Goal: Task Accomplishment & Management: Use online tool/utility

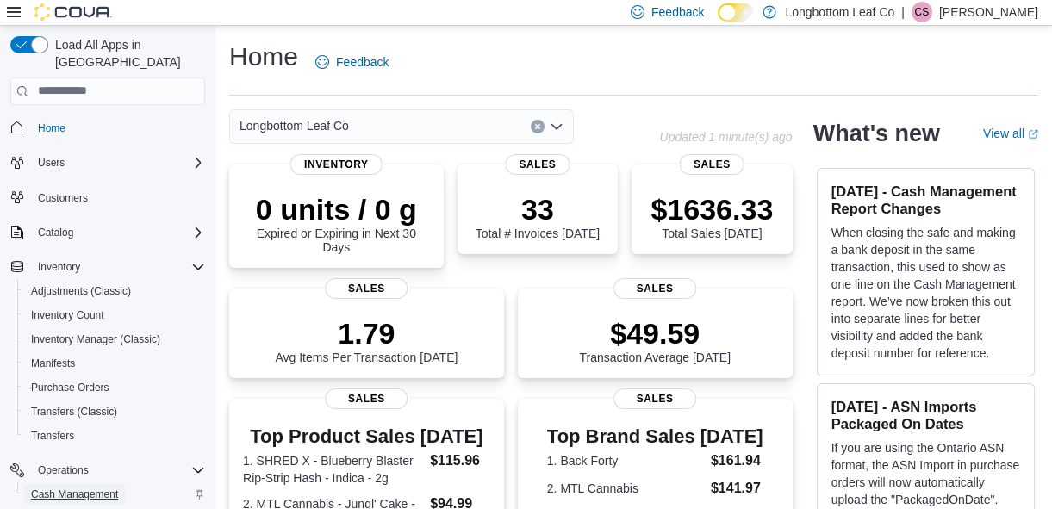
click at [95, 488] on span "Cash Management" at bounding box center [74, 495] width 87 height 14
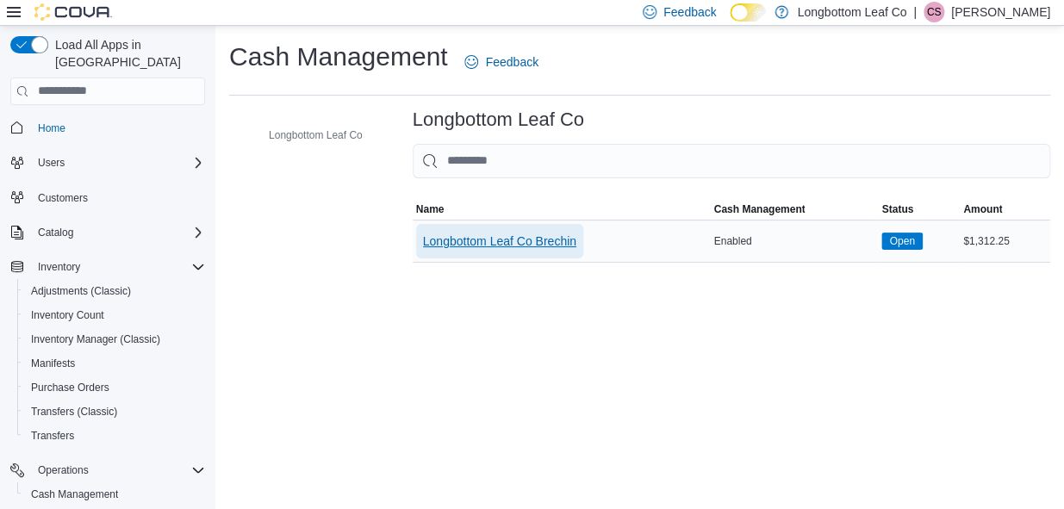
click at [526, 245] on span "Longbottom Leaf Co Brechin" at bounding box center [499, 241] width 153 height 17
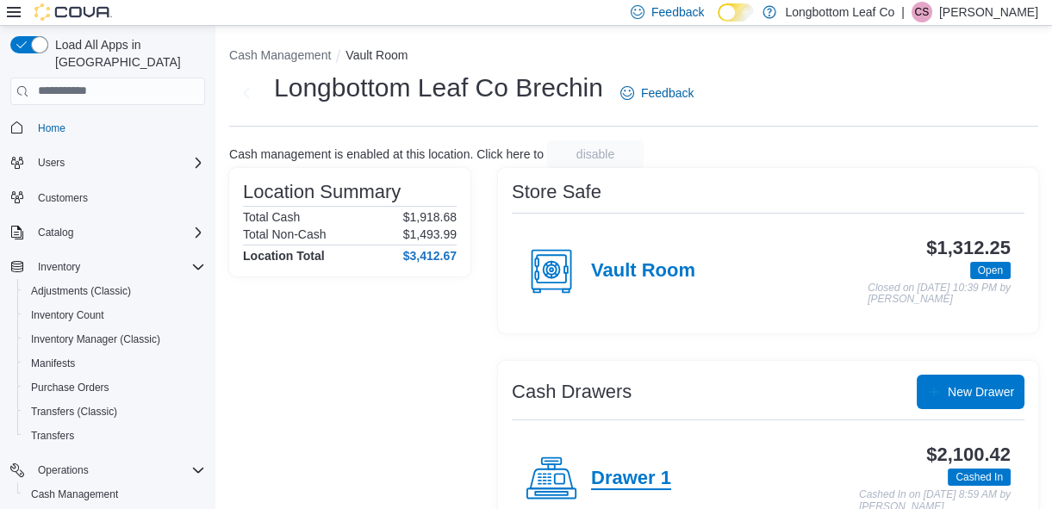
click at [643, 479] on h4 "Drawer 1" at bounding box center [631, 479] width 80 height 22
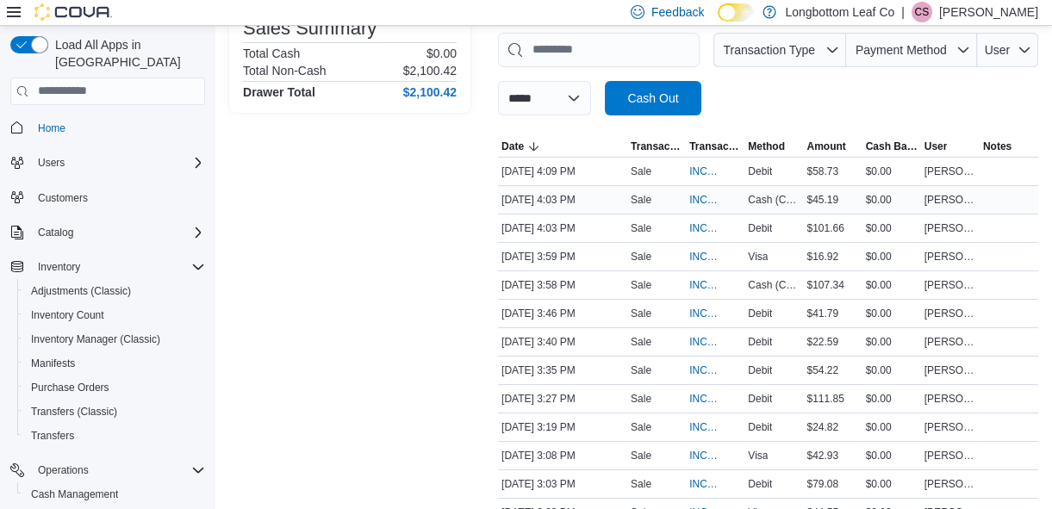
scroll to position [256, 0]
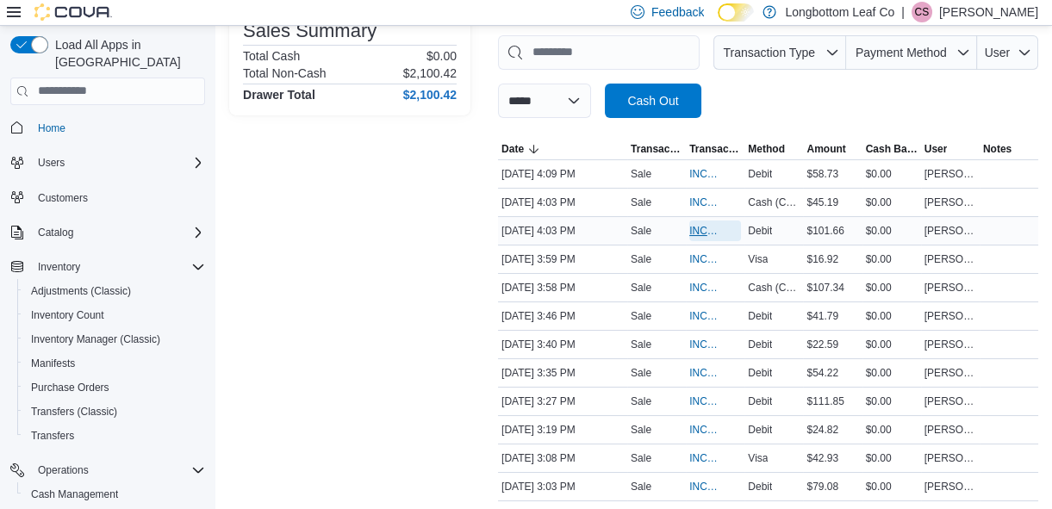
click at [697, 231] on span "INCDMD-41083" at bounding box center [707, 231] width 34 height 14
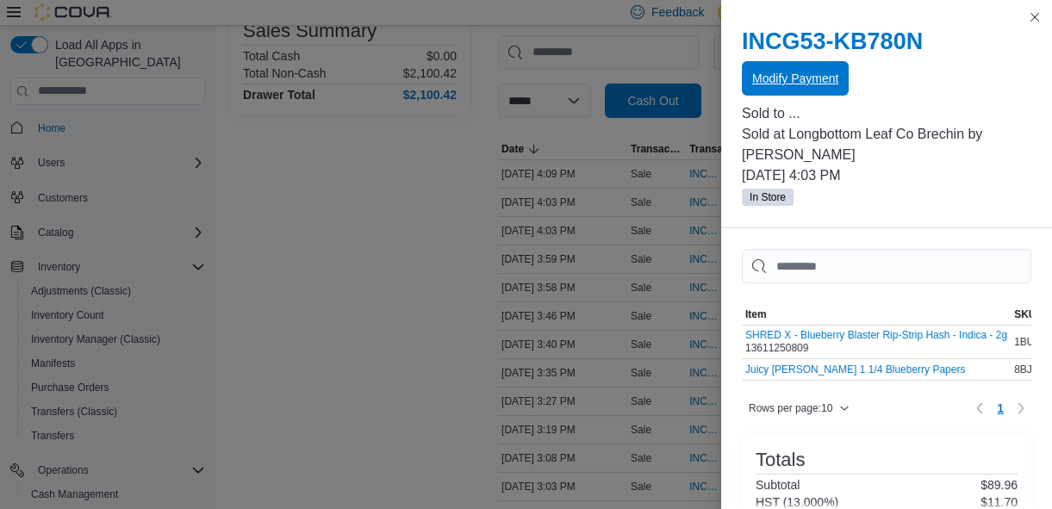
click at [805, 77] on span "Modify Payment" at bounding box center [795, 78] width 86 height 17
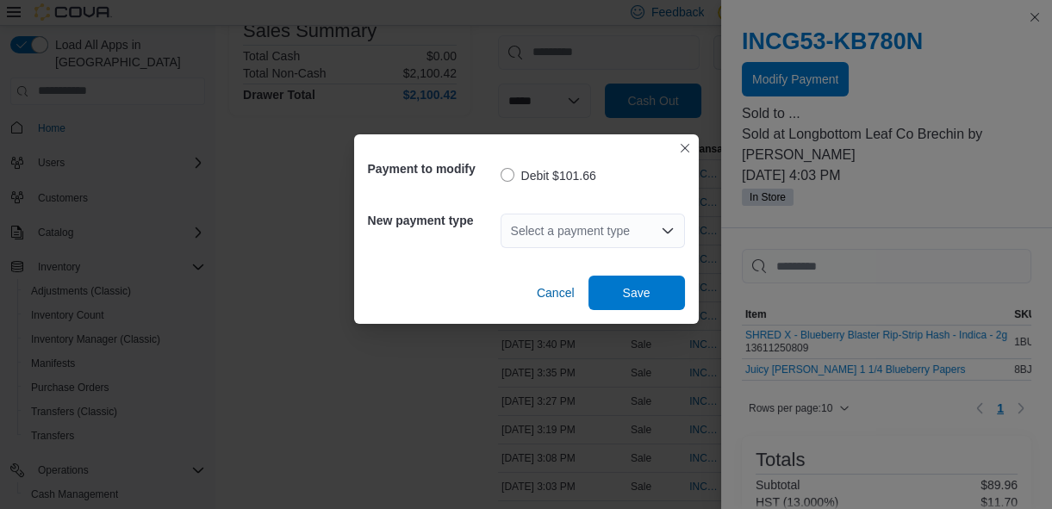
click at [665, 230] on icon "Open list of options" at bounding box center [667, 230] width 10 height 5
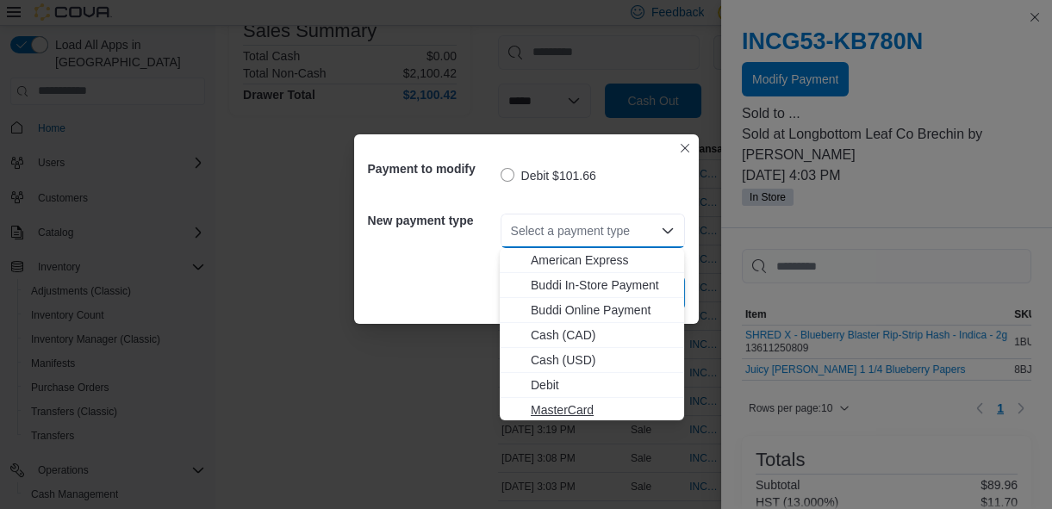
click at [561, 409] on span "MasterCard" at bounding box center [602, 410] width 143 height 17
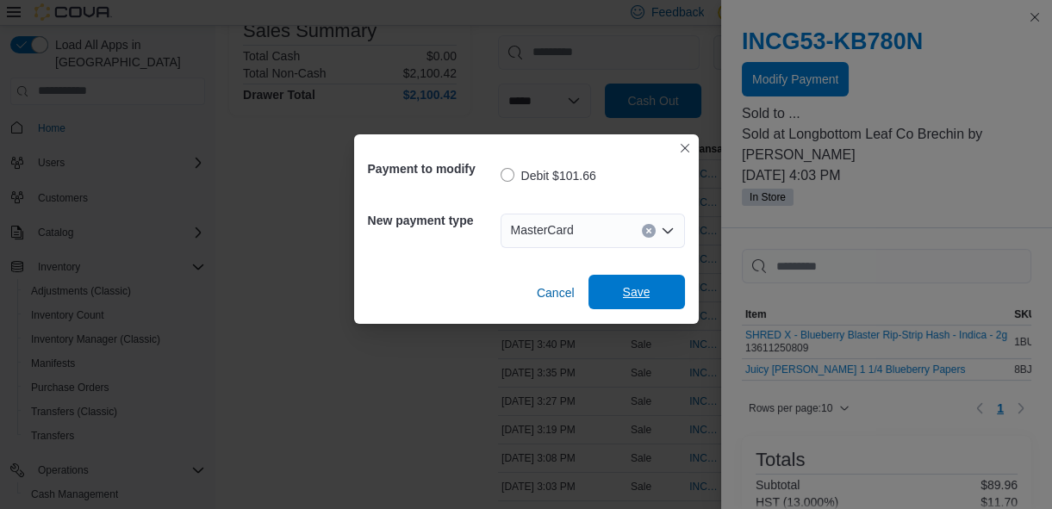
click at [639, 289] on span "Save" at bounding box center [637, 292] width 28 height 17
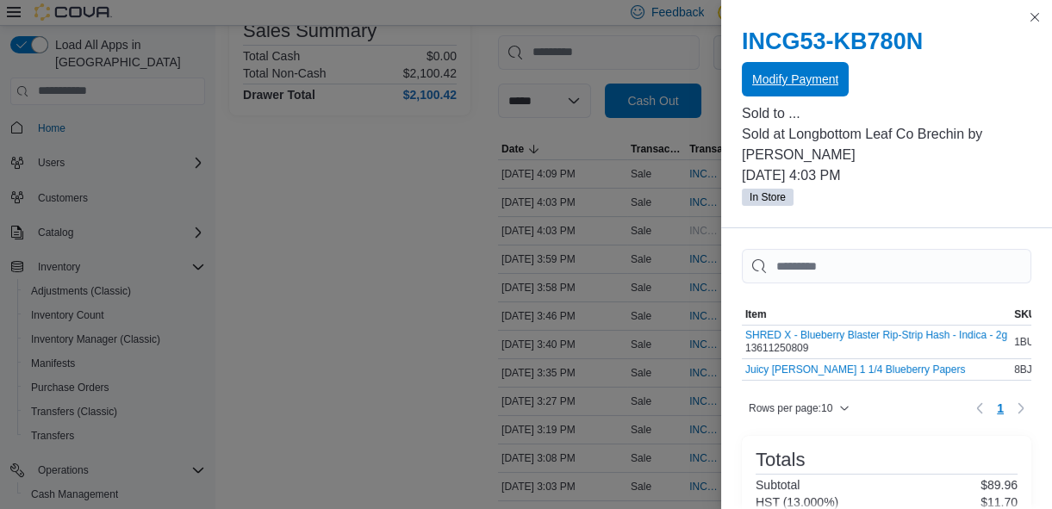
scroll to position [0, 0]
click at [1036, 22] on button "Close this dialog" at bounding box center [1035, 16] width 21 height 21
click at [1034, 22] on button "Close this dialog" at bounding box center [1035, 16] width 21 height 21
